Goal: Find specific page/section: Find specific page/section

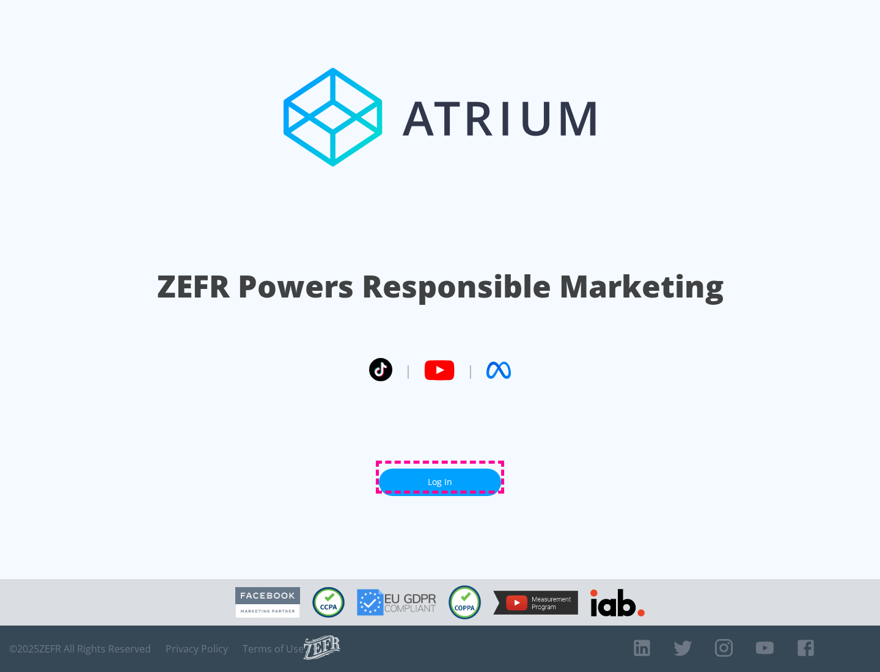
click at [440, 477] on link "Log In" at bounding box center [440, 481] width 122 height 27
